Goal: Check status

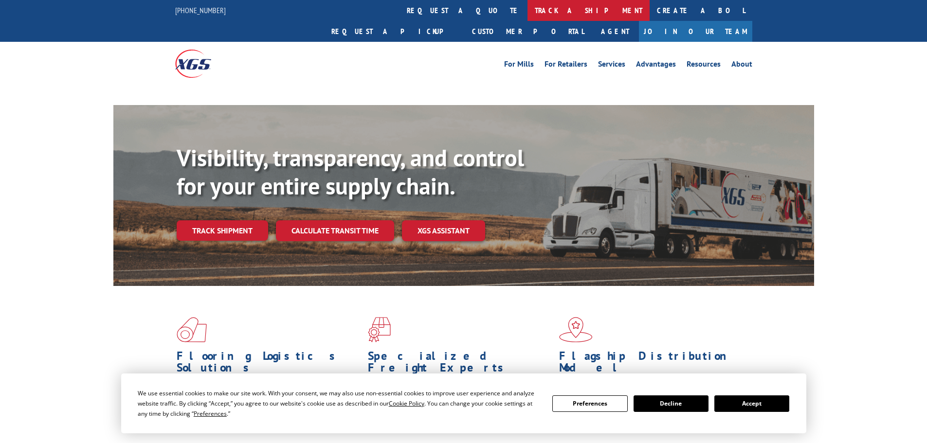
click at [527, 8] on link "track a shipment" at bounding box center [588, 10] width 122 height 21
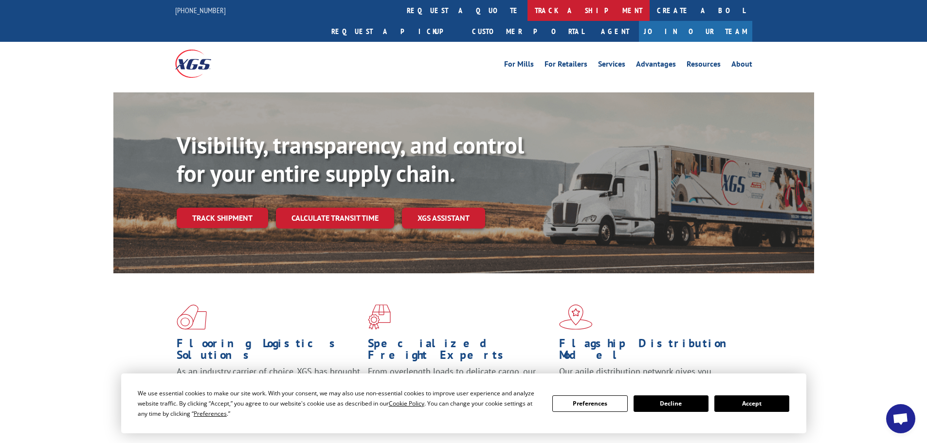
click at [527, 20] on link "track a shipment" at bounding box center [588, 10] width 122 height 21
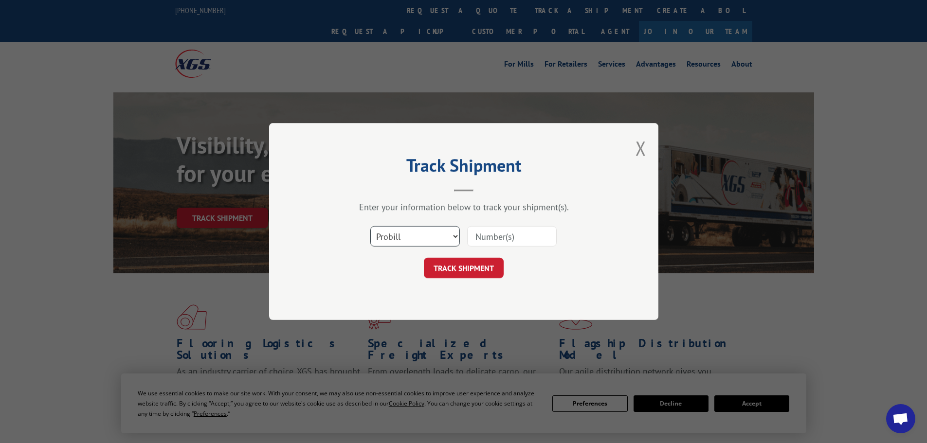
click at [383, 241] on select "Select category... Probill BOL PO" at bounding box center [414, 236] width 89 height 20
select select "po"
click at [370, 226] on select "Select category... Probill BOL PO" at bounding box center [414, 236] width 89 height 20
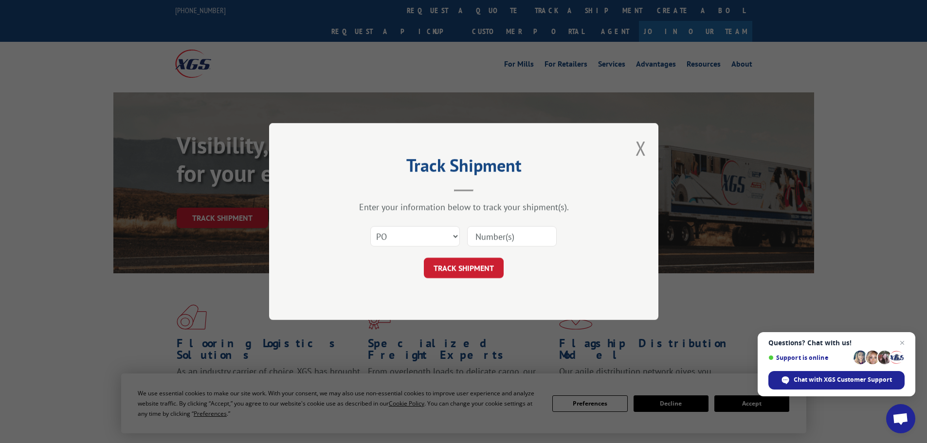
click at [477, 236] on input at bounding box center [511, 236] width 89 height 20
paste input "07534514"
type input "07534514"
click at [447, 276] on button "TRACK SHIPMENT" at bounding box center [464, 268] width 80 height 20
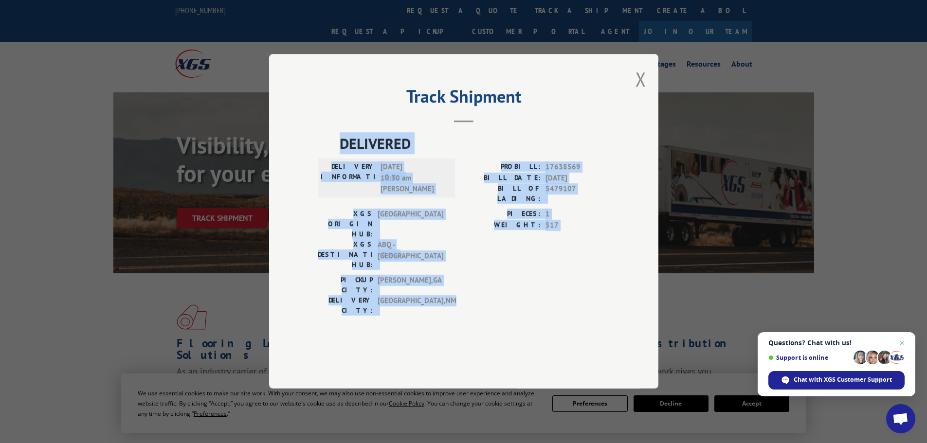
drag, startPoint x: 337, startPoint y: 166, endPoint x: 518, endPoint y: 300, distance: 225.4
click at [518, 300] on div "DELIVERED DELIVERY INFORMATION: [DATE] 10:30 am [PERSON_NAME]: 17638569 BILL DA…" at bounding box center [464, 240] width 292 height 215
copy div "DELIVERED DELIVERY INFORMATION: [DATE] 10:30 am [PERSON_NAME]: 17638569 BILL DA…"
